Goal: Transaction & Acquisition: Purchase product/service

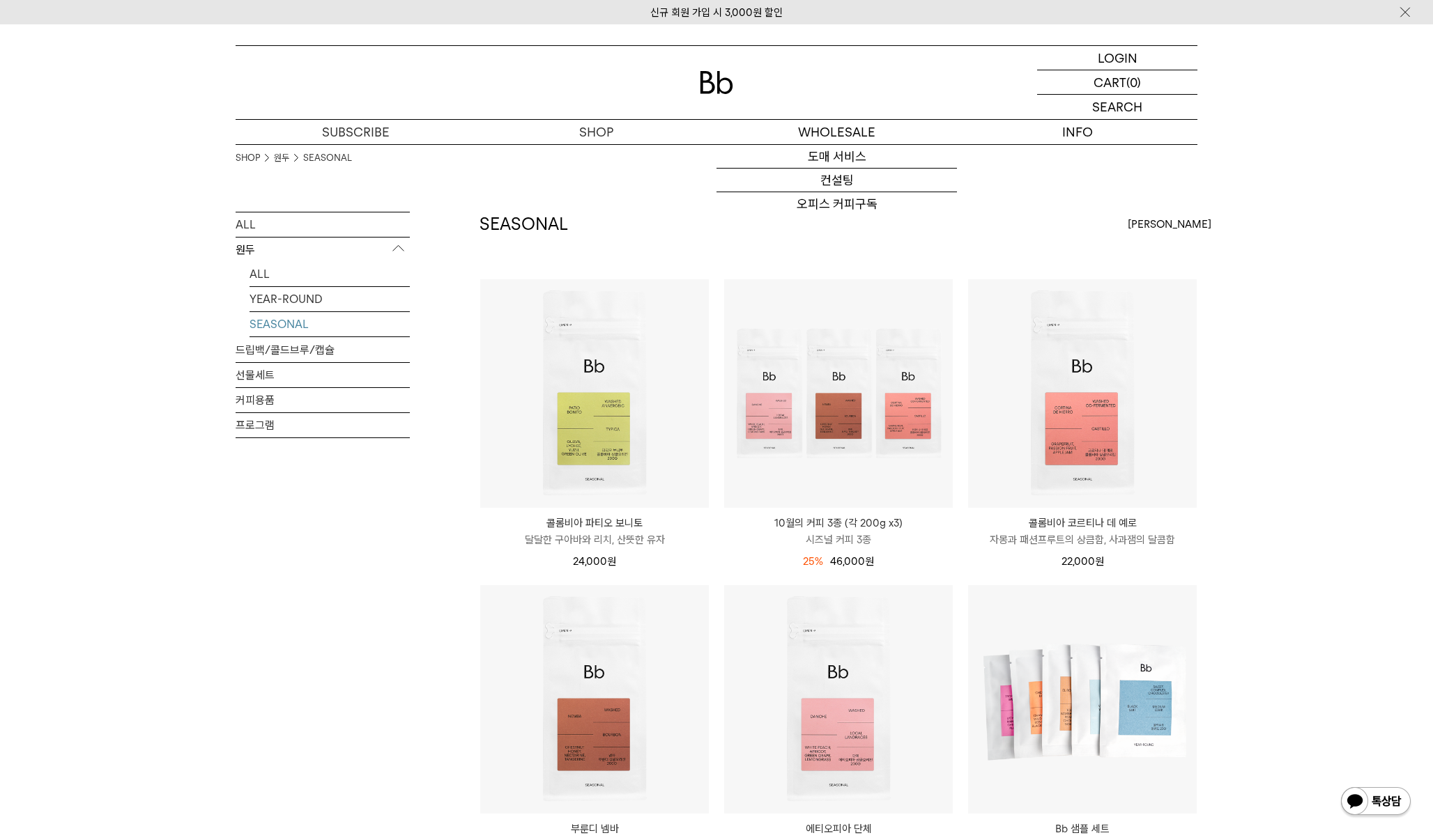
click at [721, 78] on img at bounding box center [717, 82] width 34 height 23
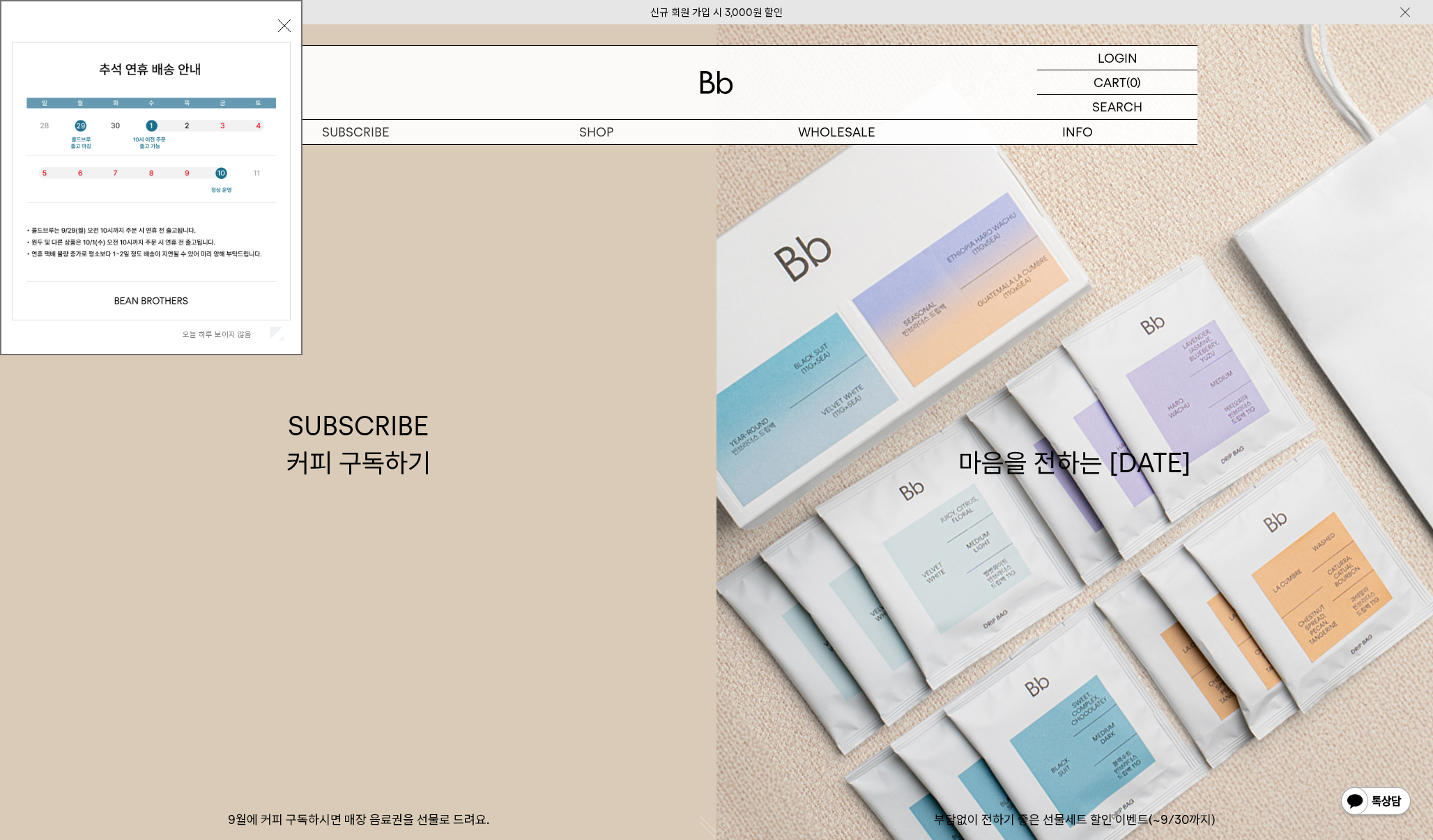
click at [281, 26] on button "닫기" at bounding box center [284, 26] width 12 height 12
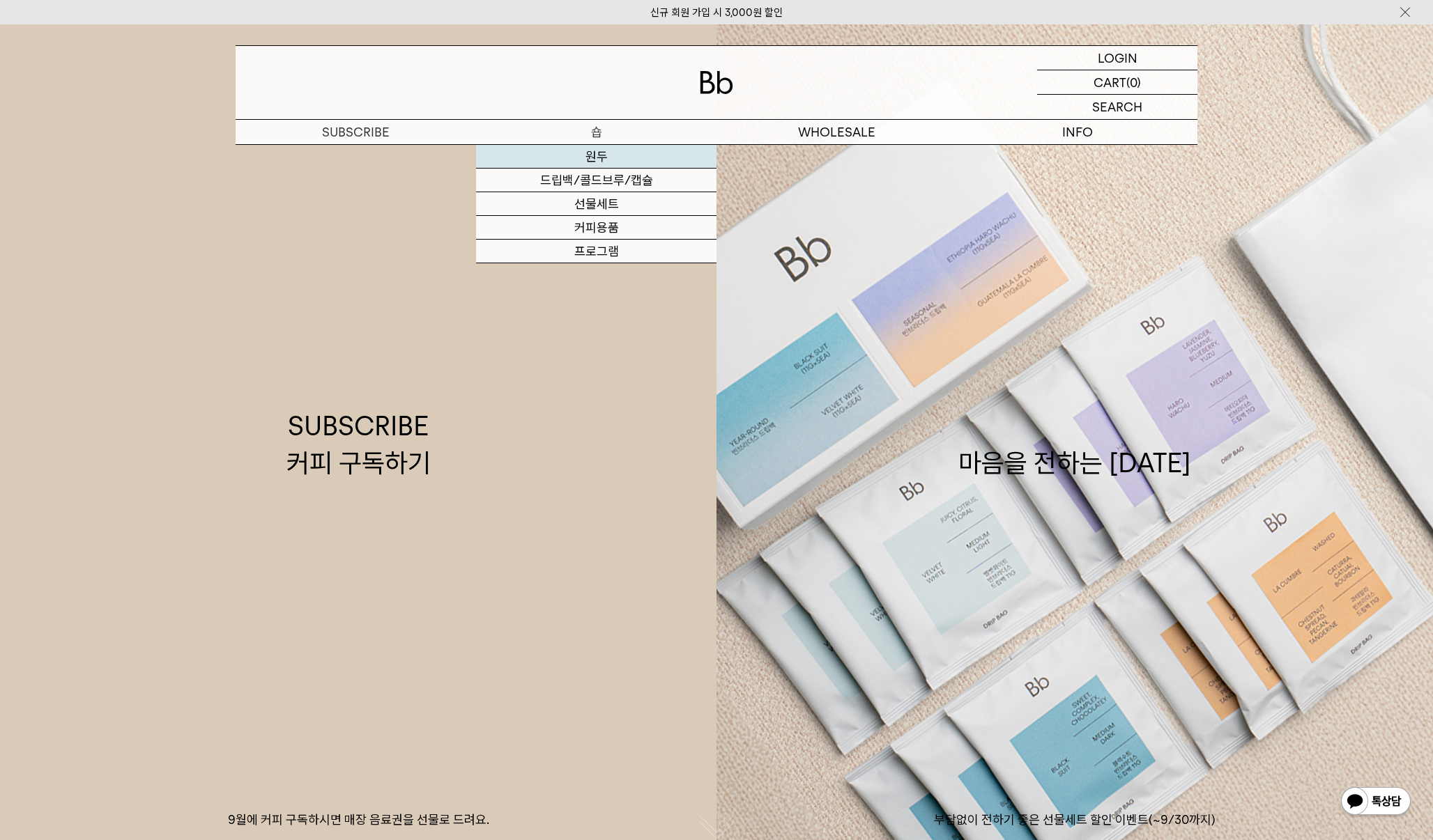
click at [594, 159] on link "원두" at bounding box center [596, 156] width 240 height 23
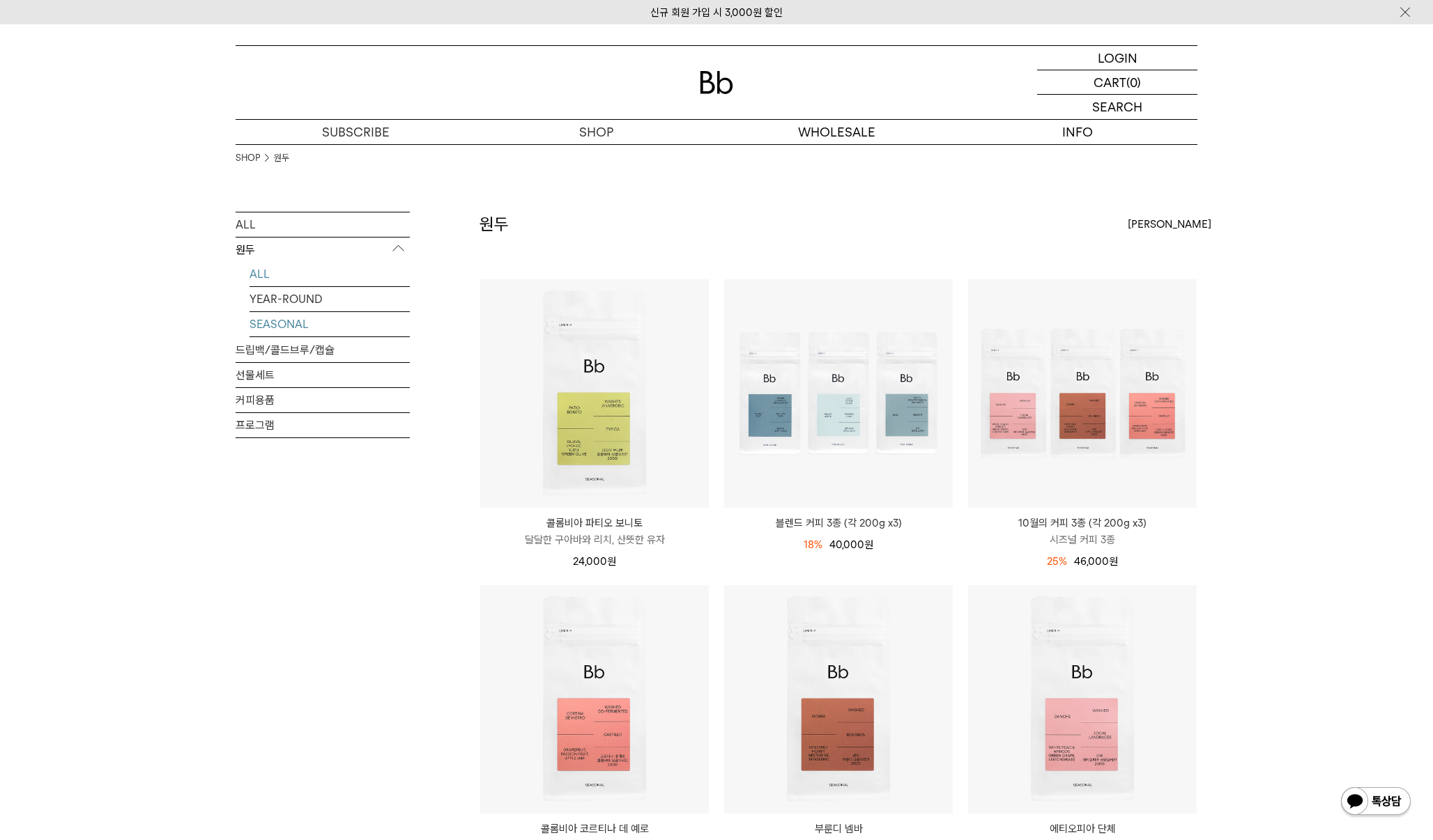
click at [284, 321] on link "SEASONAL" at bounding box center [330, 324] width 160 height 24
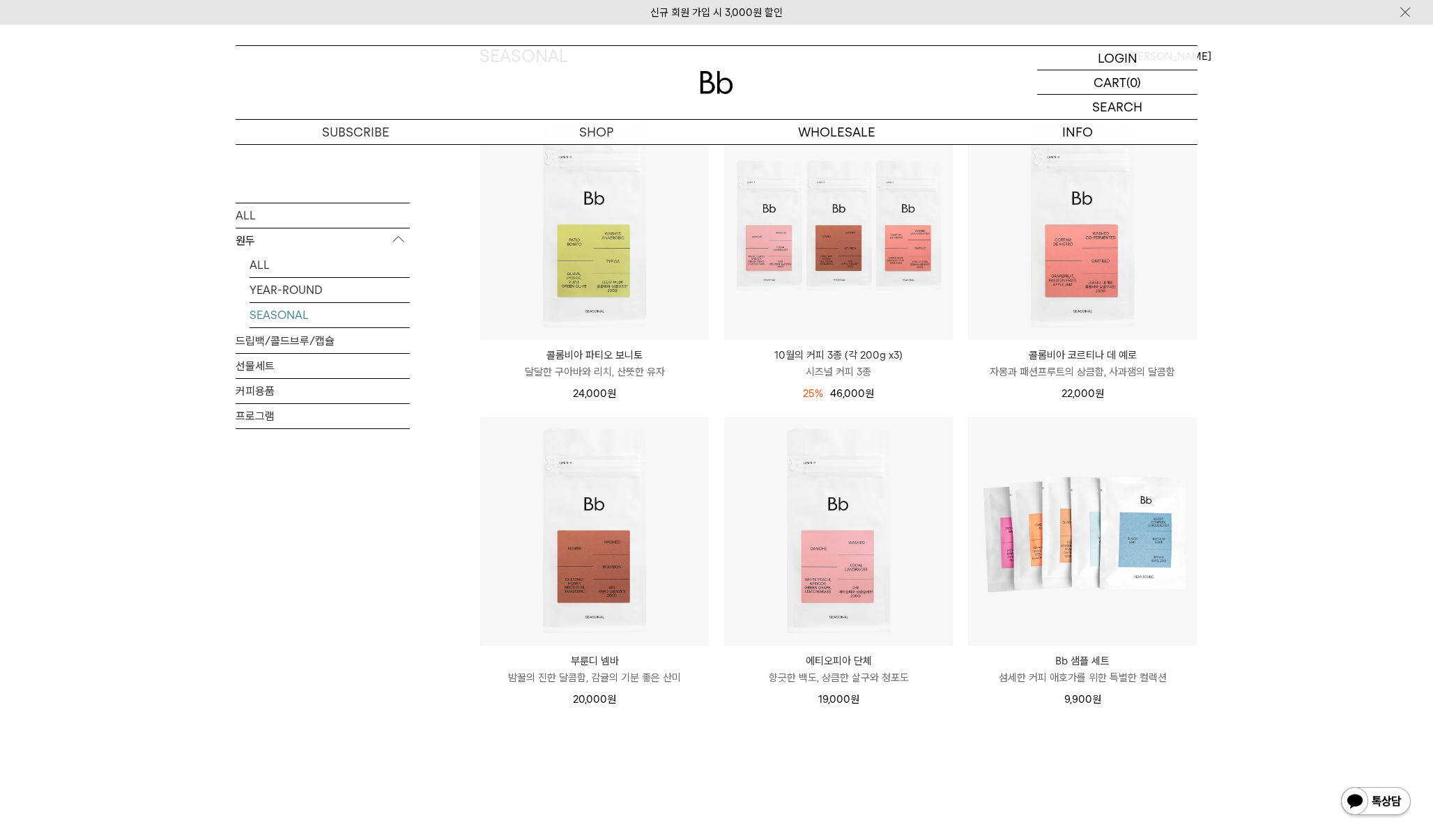
scroll to position [177, 0]
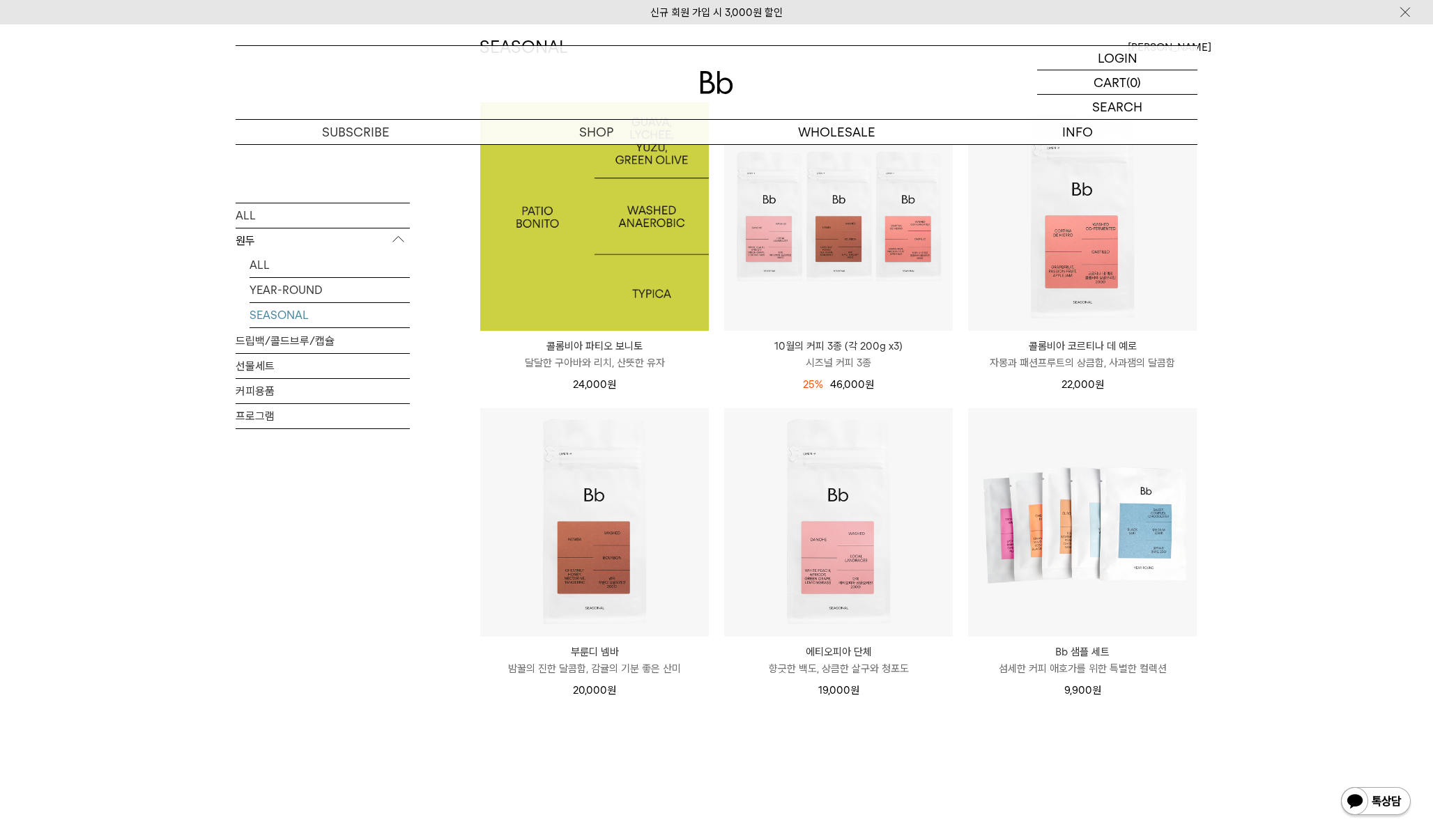
click at [618, 272] on img at bounding box center [594, 216] width 228 height 228
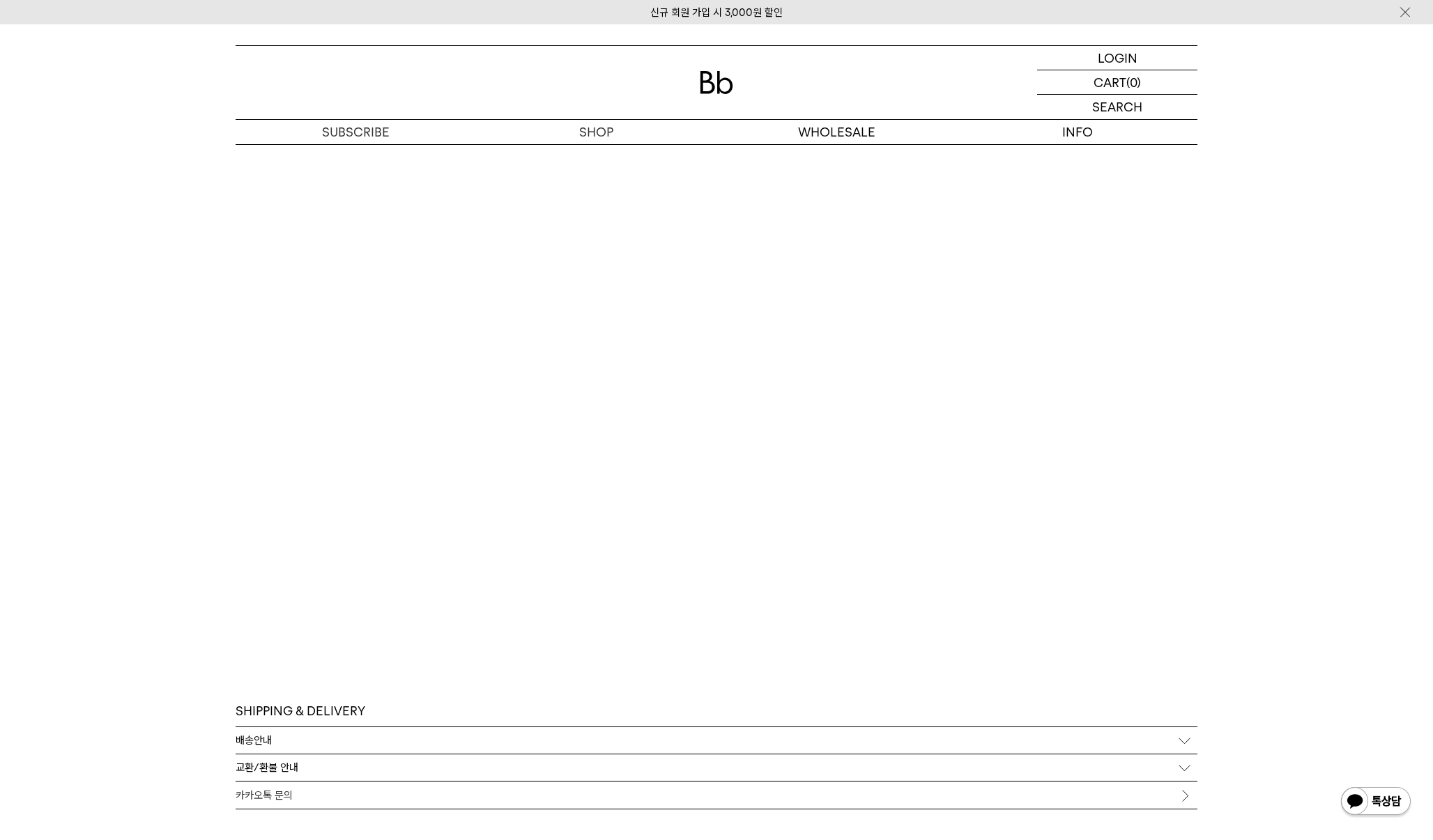
scroll to position [2452, 0]
